Goal: Task Accomplishment & Management: Manage account settings

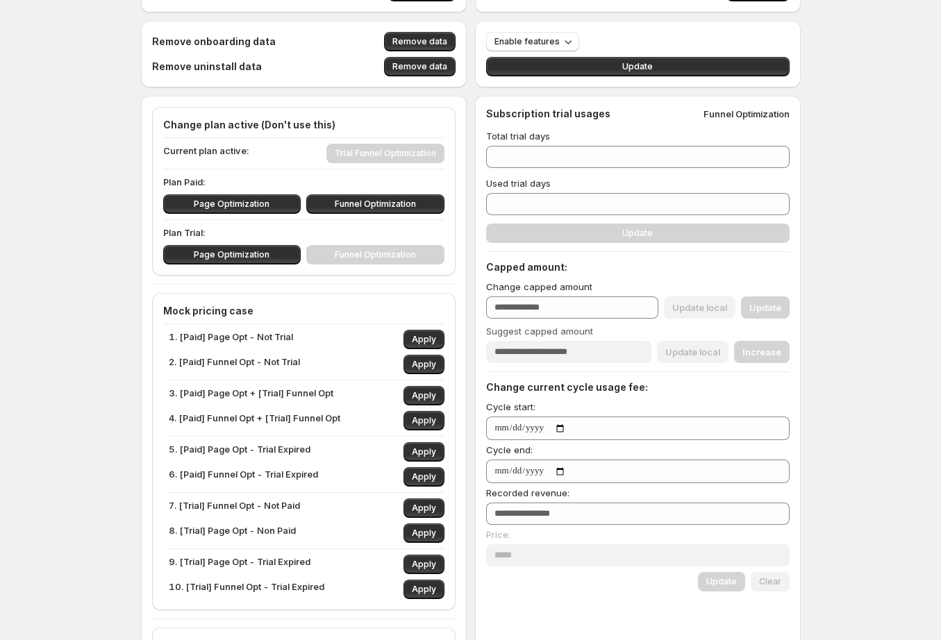
scroll to position [138, 0]
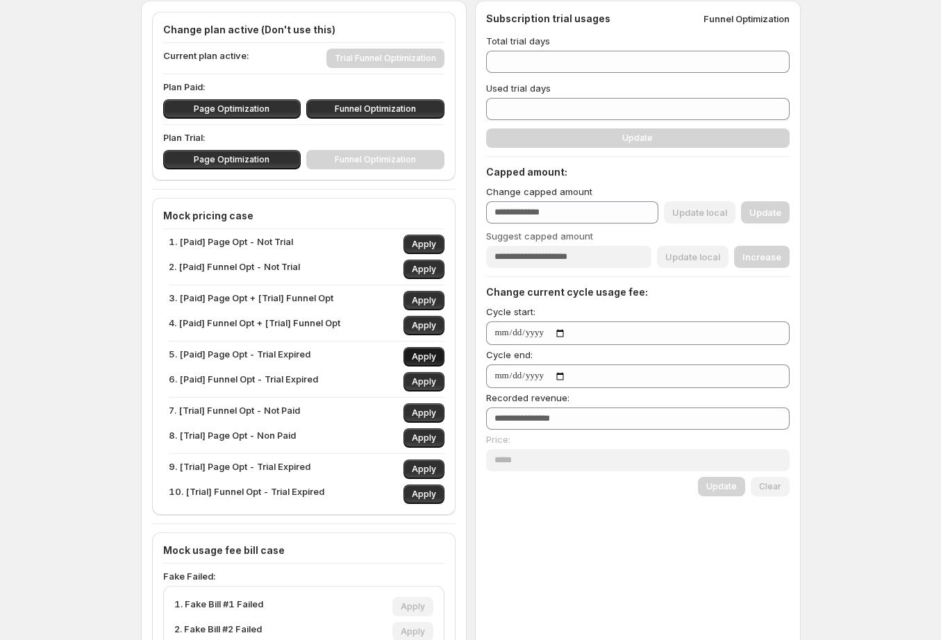
click at [423, 359] on span "Apply" at bounding box center [424, 356] width 24 height 11
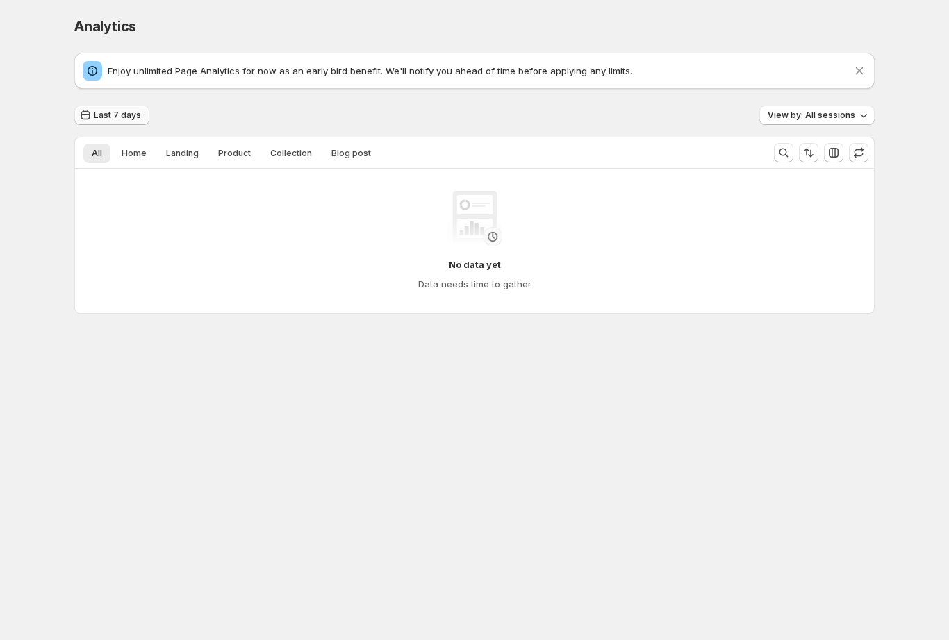
click at [123, 122] on button "Last 7 days" at bounding box center [111, 115] width 75 height 19
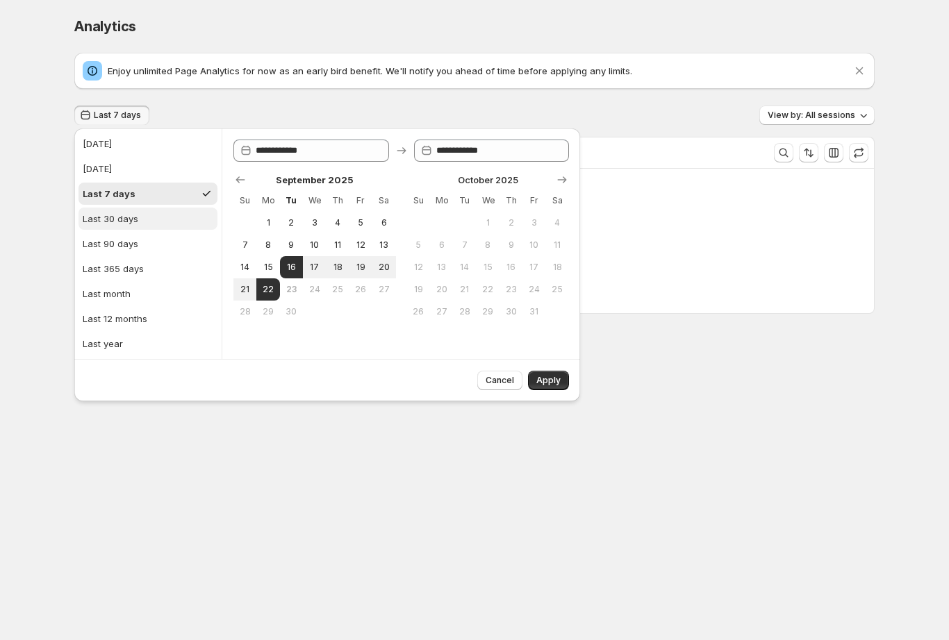
click at [126, 218] on div "Last 30 days" at bounding box center [111, 219] width 56 height 14
type input "**********"
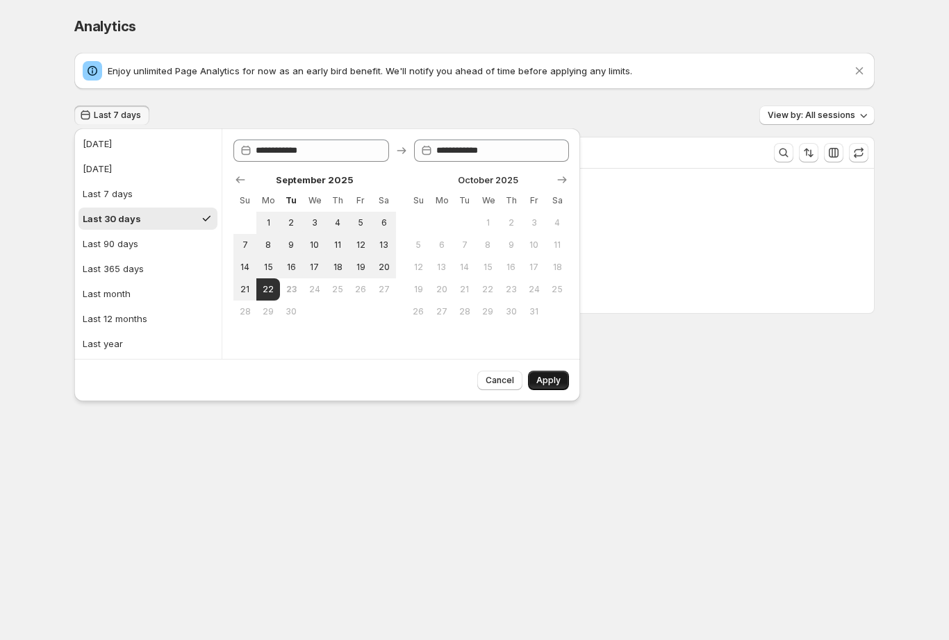
click at [555, 375] on button "Apply" at bounding box center [548, 380] width 41 height 19
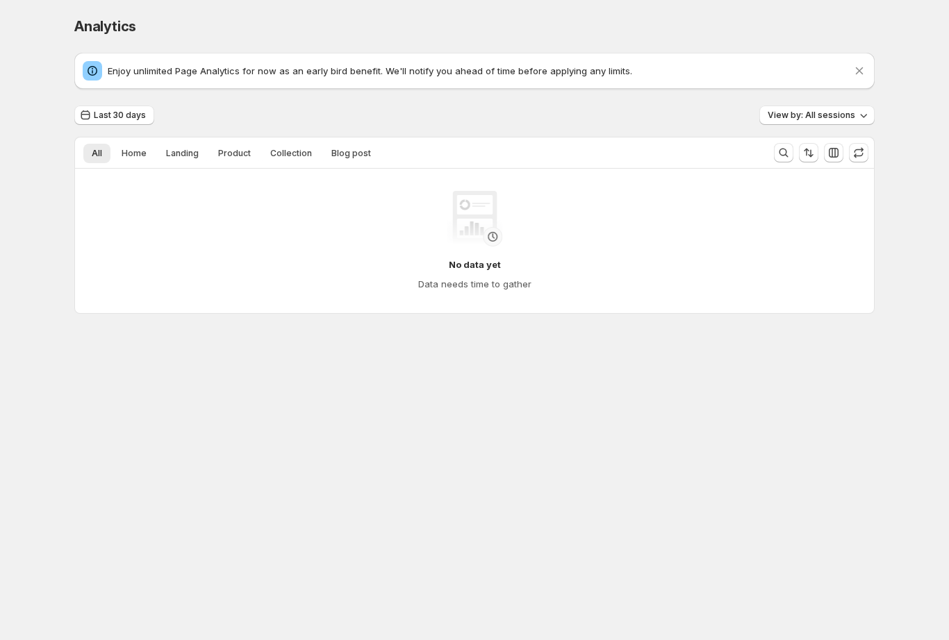
click at [103, 307] on div "No data yet Data needs time to gather" at bounding box center [474, 241] width 799 height 144
